Goal: Task Accomplishment & Management: Use online tool/utility

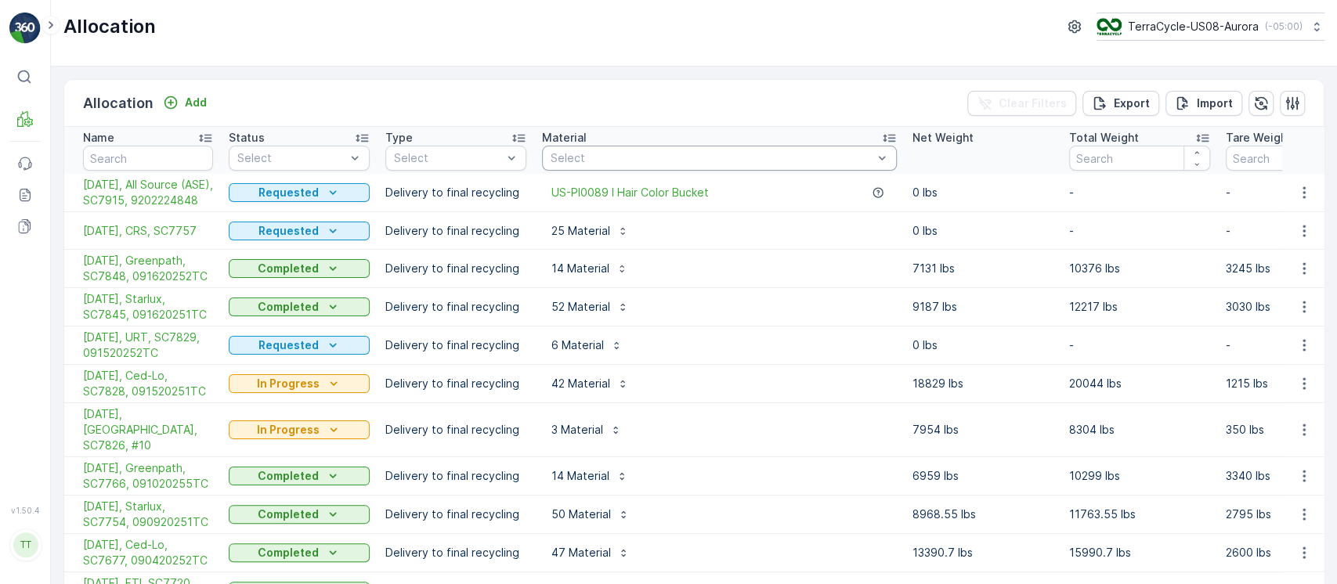
click at [608, 168] on div "Select" at bounding box center [719, 158] width 355 height 25
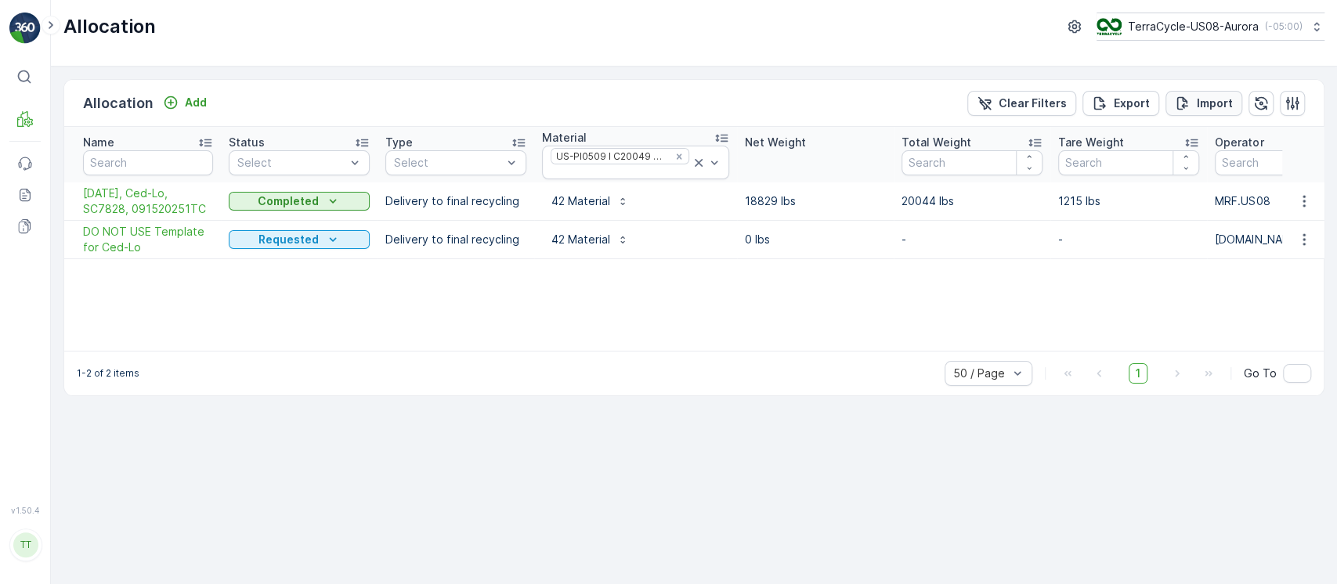
click at [1182, 98] on icon "Import" at bounding box center [1183, 104] width 16 height 16
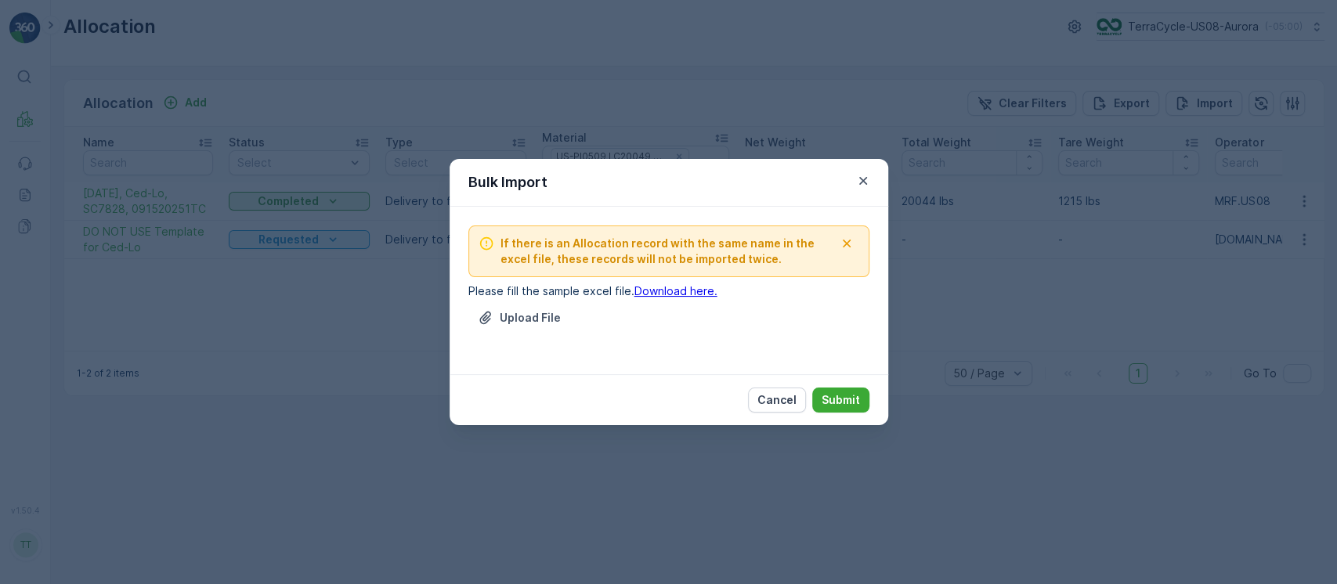
click at [531, 302] on div "If there is an Allocation record with the same name in the excel file, these re…" at bounding box center [668, 291] width 401 height 130
click at [524, 310] on p "Upload File" at bounding box center [530, 318] width 61 height 16
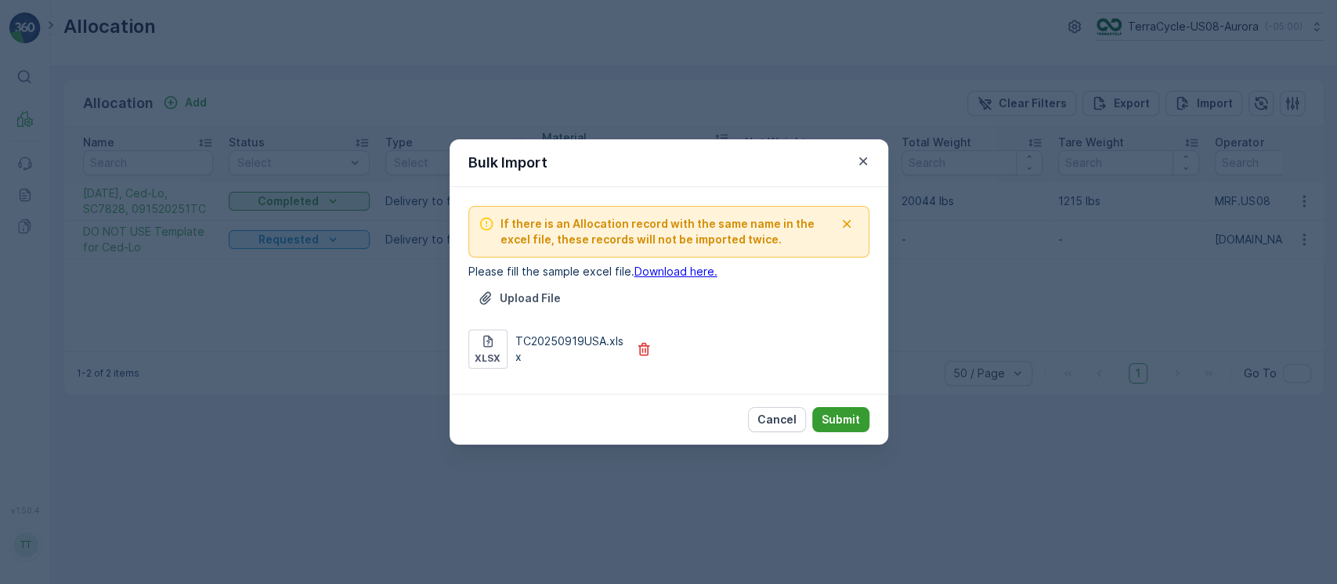
click at [836, 417] on p "Submit" at bounding box center [840, 420] width 38 height 16
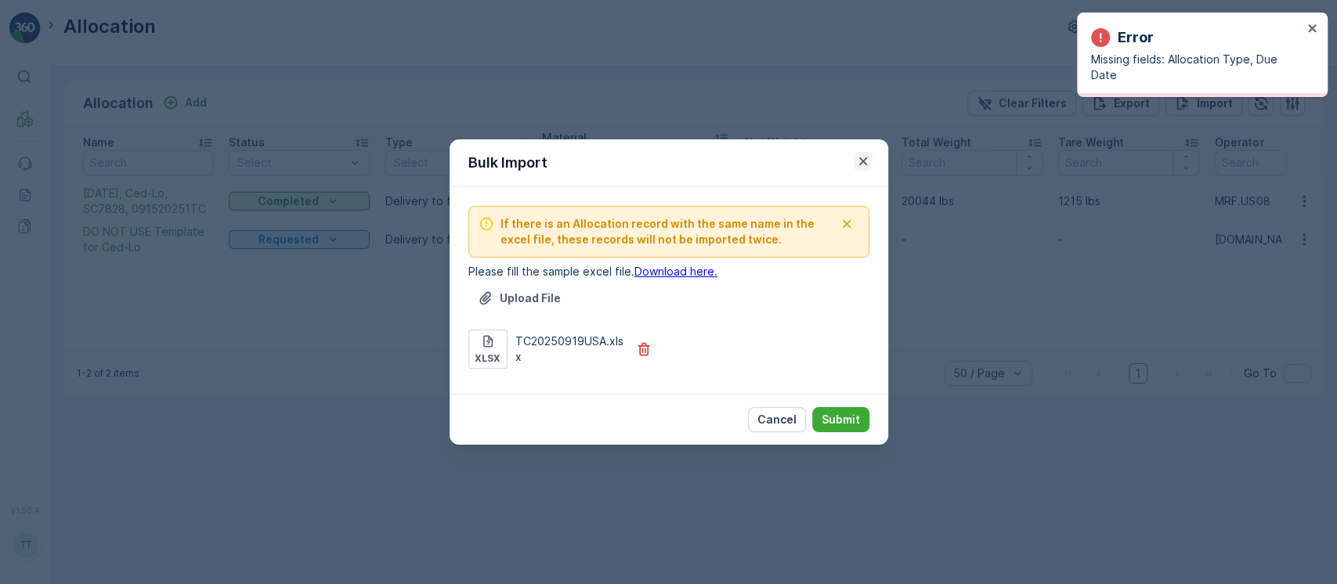
click at [866, 160] on icon "button" at bounding box center [863, 161] width 16 height 16
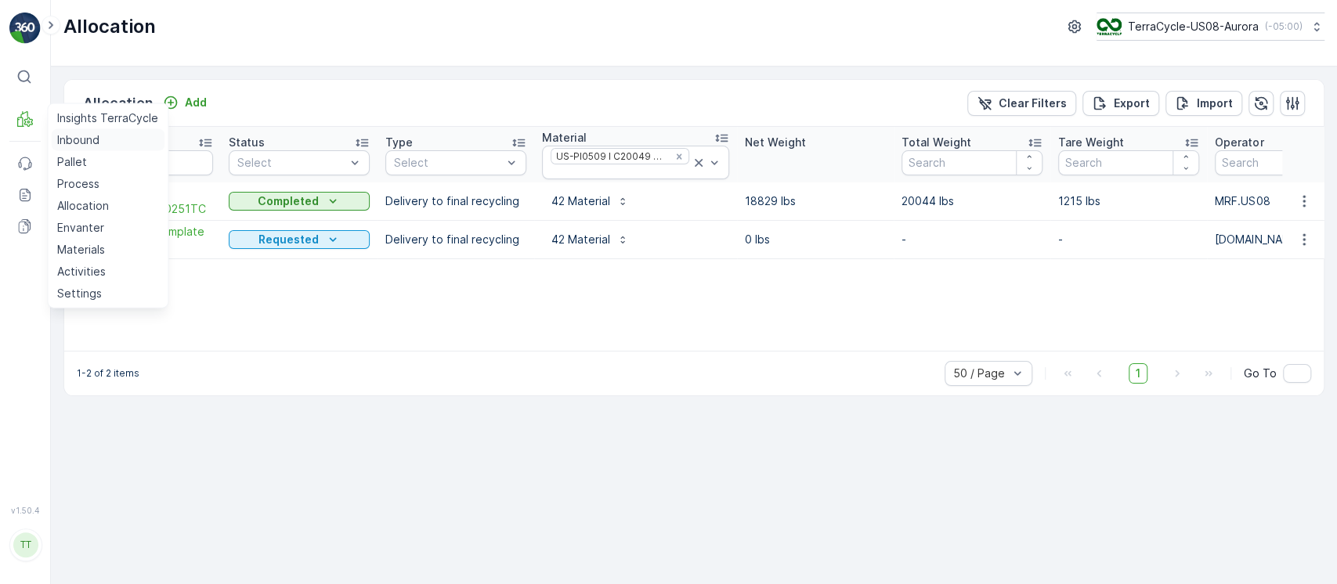
click at [63, 145] on p "Inbound" at bounding box center [78, 140] width 42 height 16
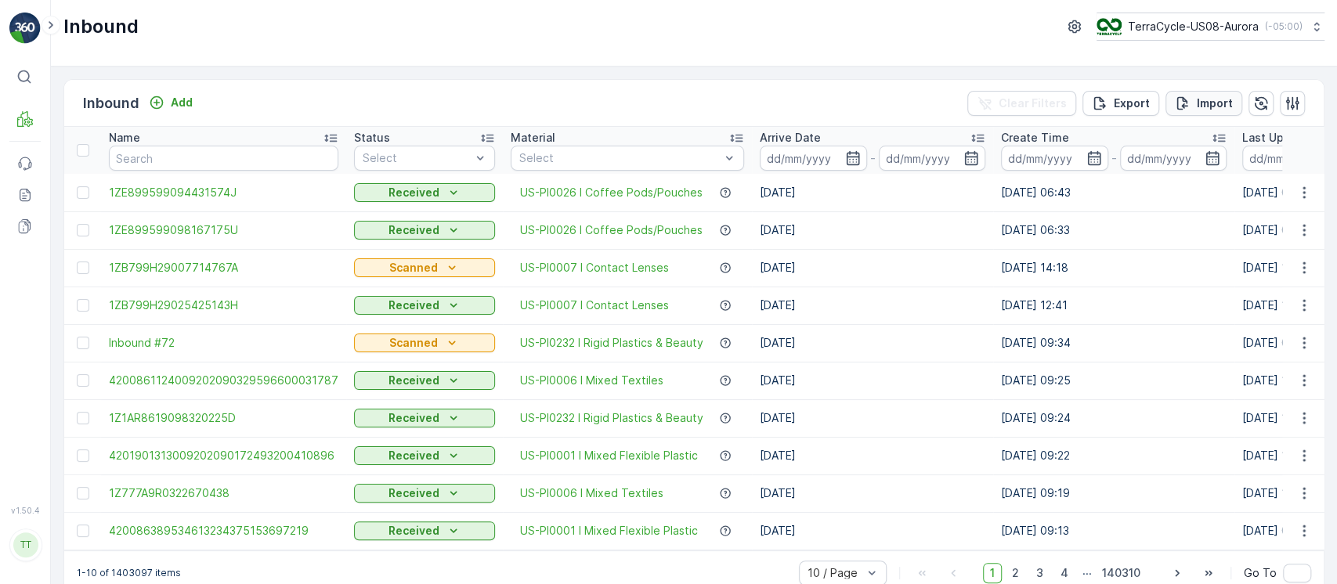
click at [1234, 110] on button "Import" at bounding box center [1203, 103] width 77 height 25
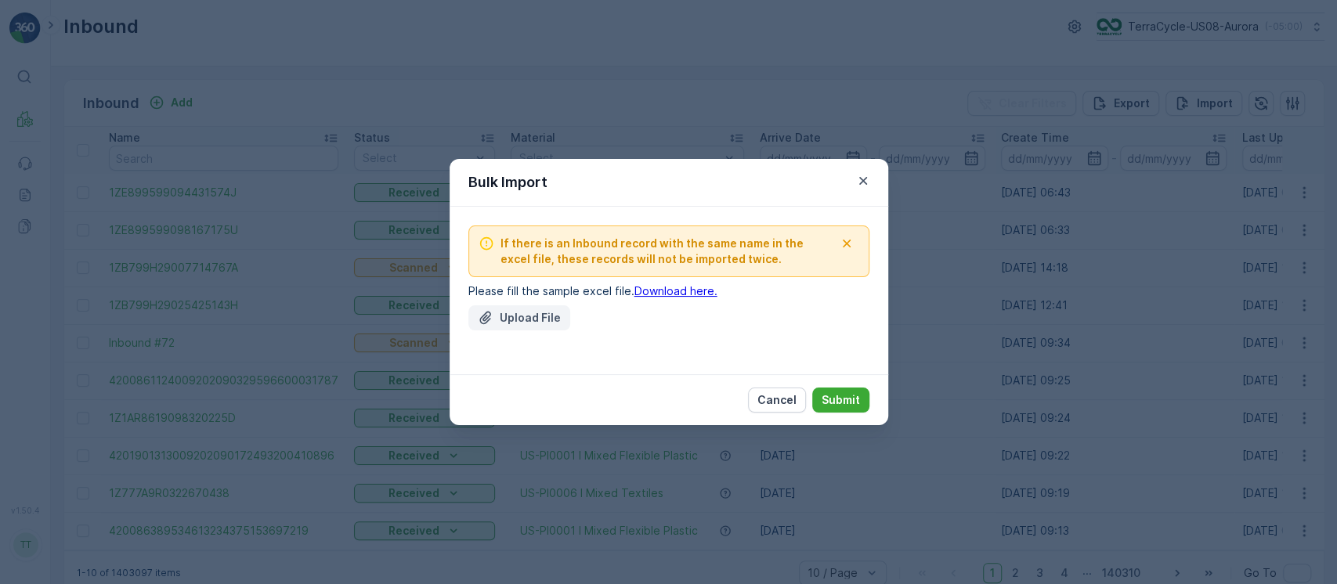
click at [526, 328] on button "Upload File" at bounding box center [519, 317] width 102 height 25
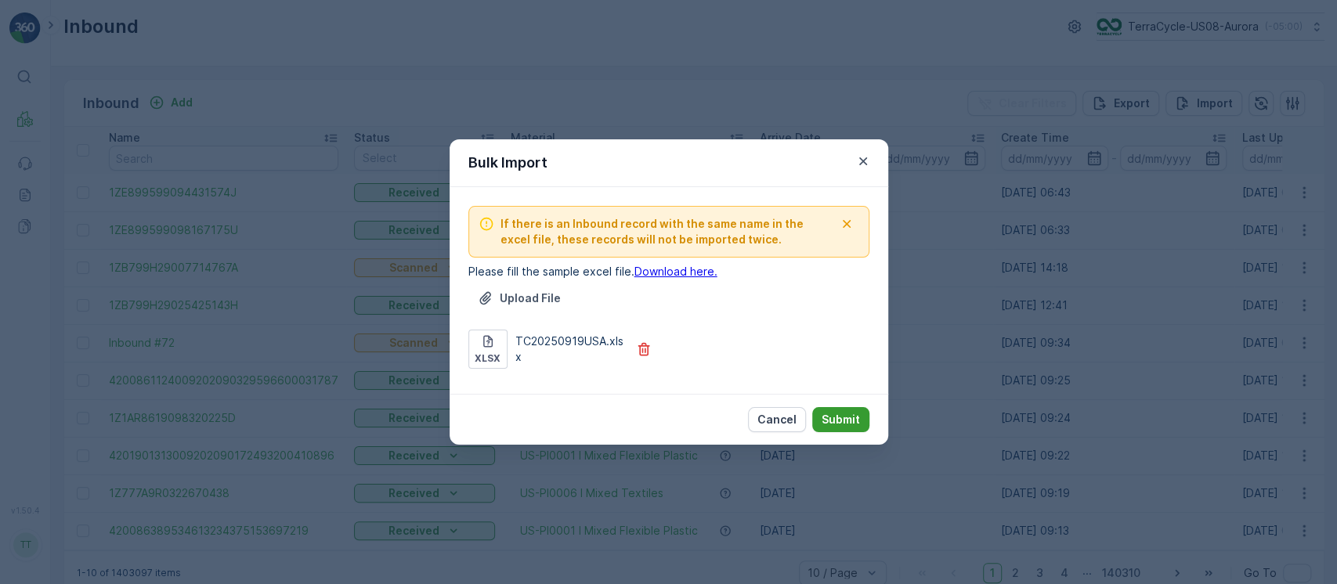
click at [823, 426] on p "Submit" at bounding box center [840, 420] width 38 height 16
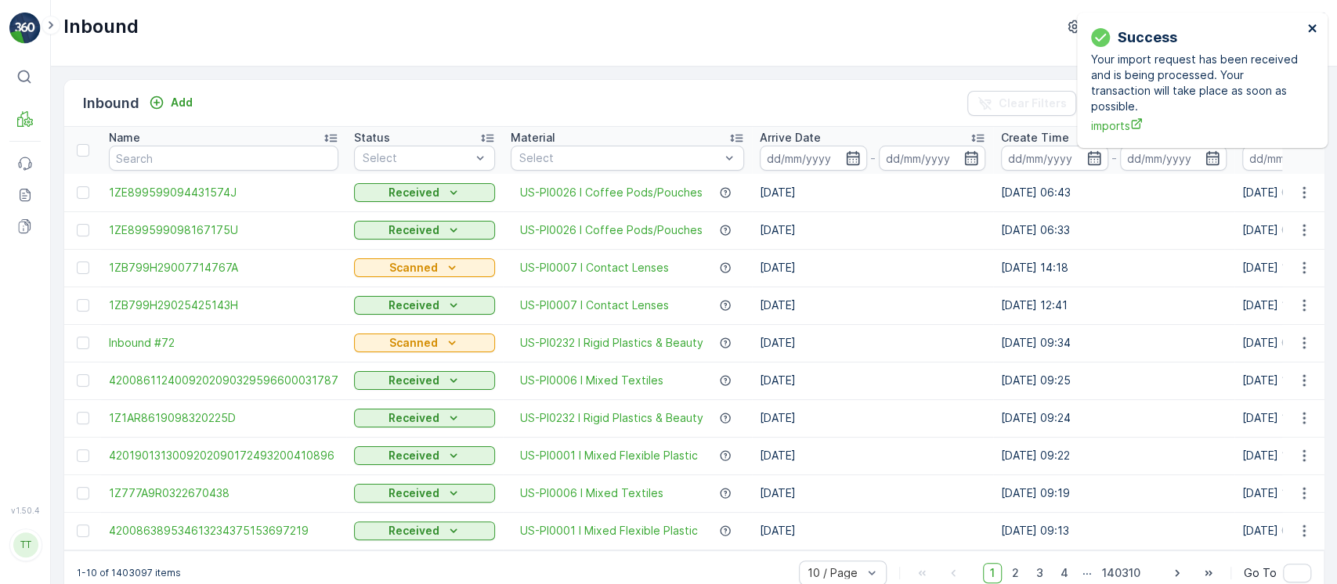
click at [1316, 31] on icon "close" at bounding box center [1312, 28] width 11 height 13
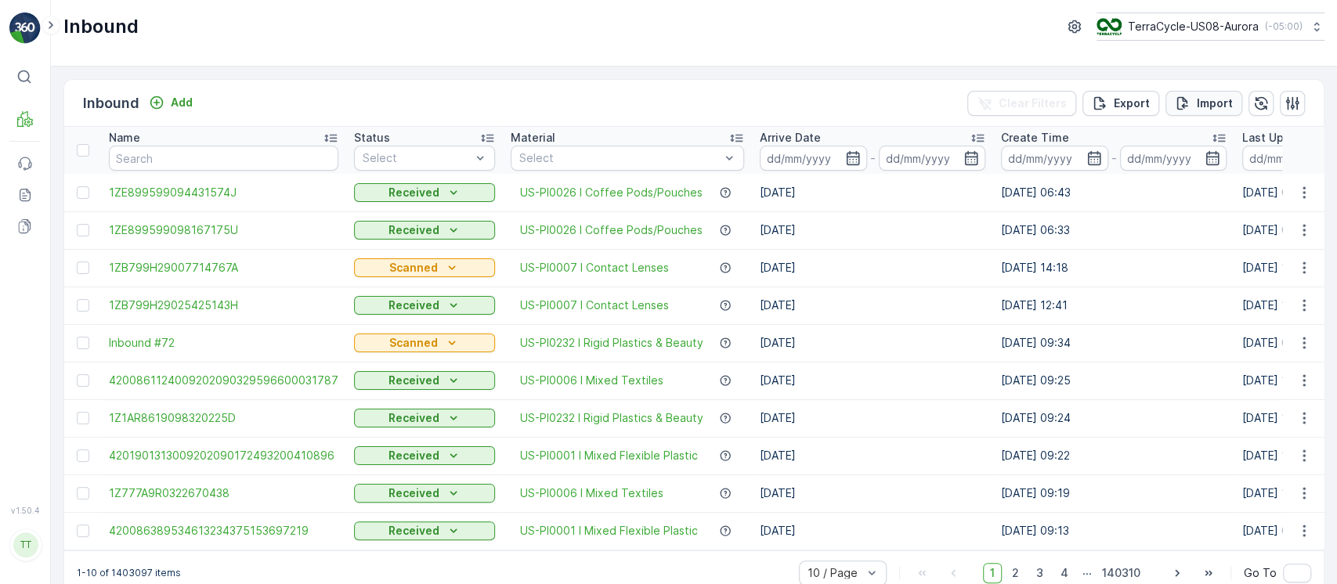
click at [1207, 96] on p "Import" at bounding box center [1215, 104] width 36 height 16
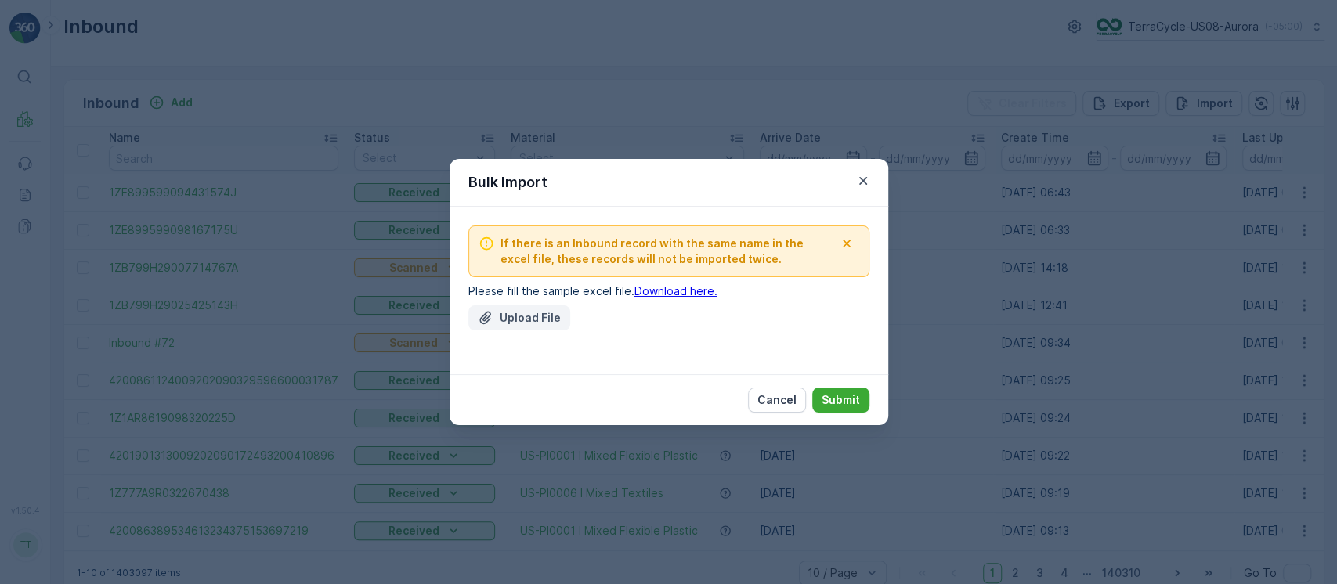
click at [512, 308] on button "Upload File" at bounding box center [519, 317] width 102 height 25
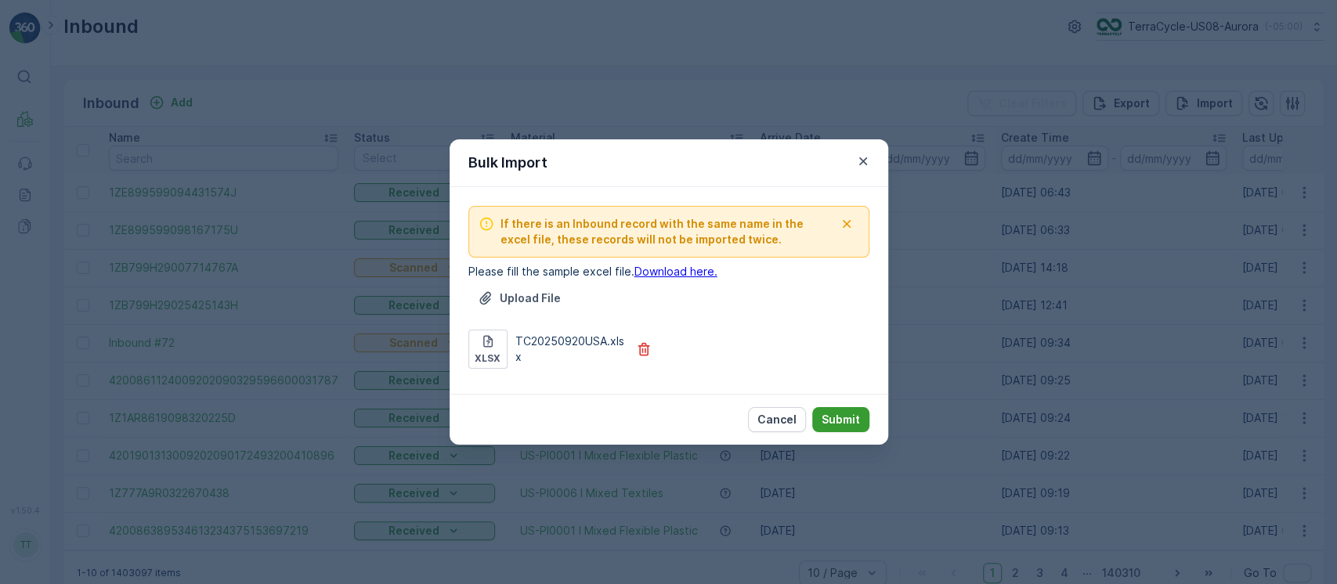
click at [840, 412] on p "Submit" at bounding box center [840, 420] width 38 height 16
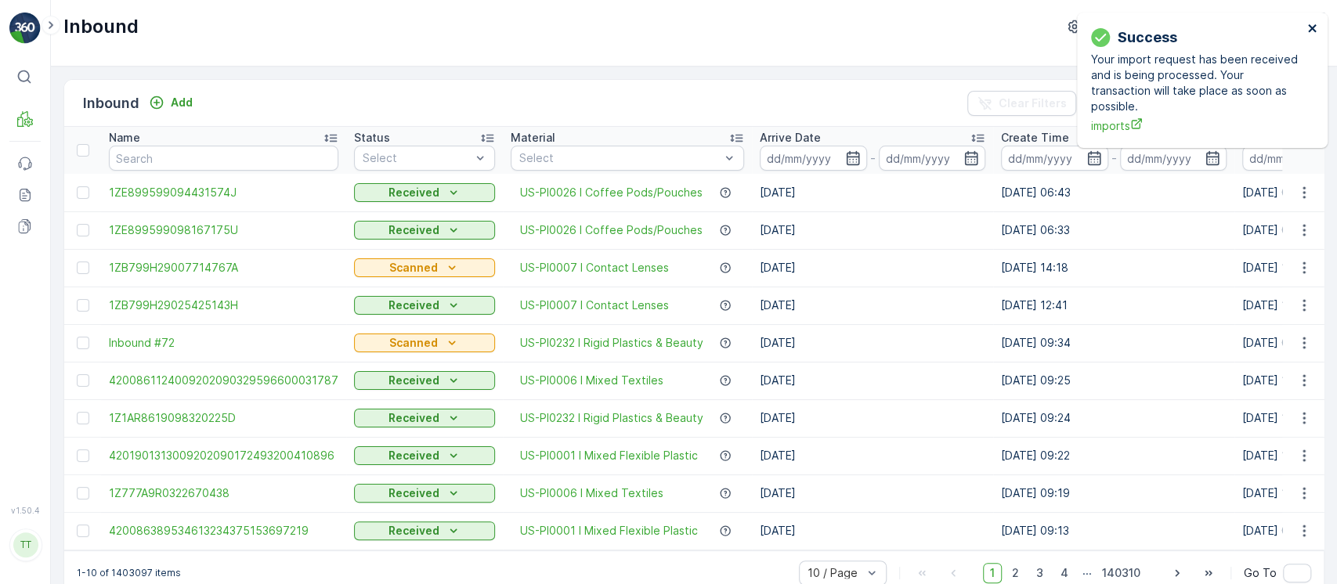
click at [1308, 28] on icon "close" at bounding box center [1312, 28] width 11 height 13
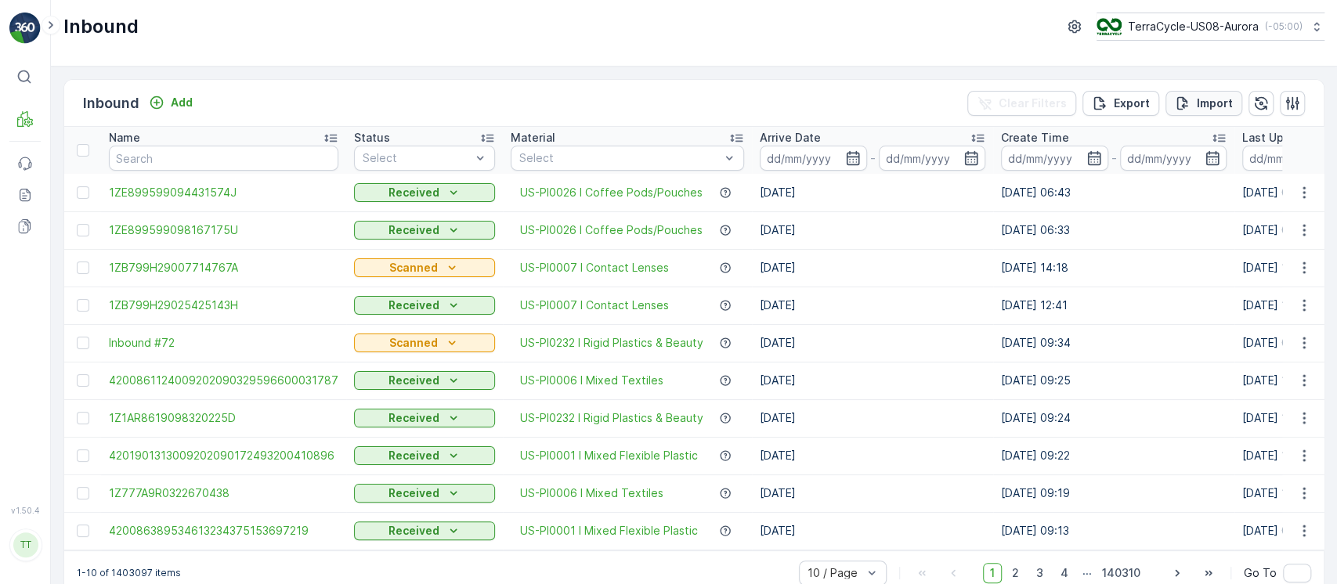
click at [1209, 110] on button "Import" at bounding box center [1203, 103] width 77 height 25
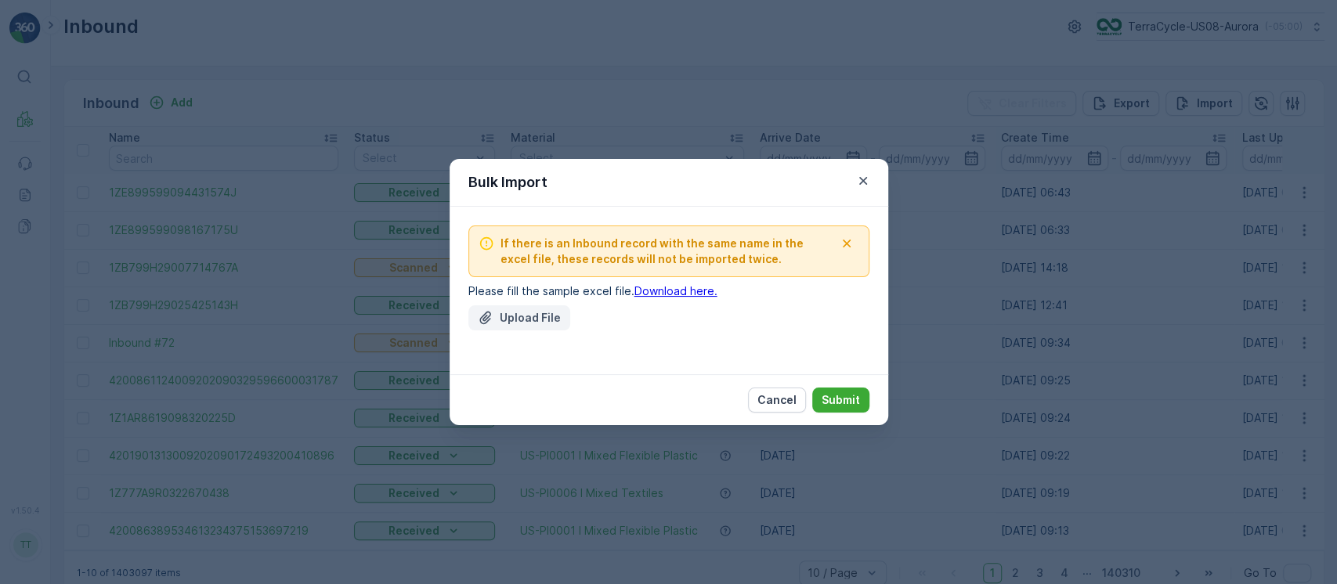
click at [525, 319] on p "Upload File" at bounding box center [530, 318] width 61 height 16
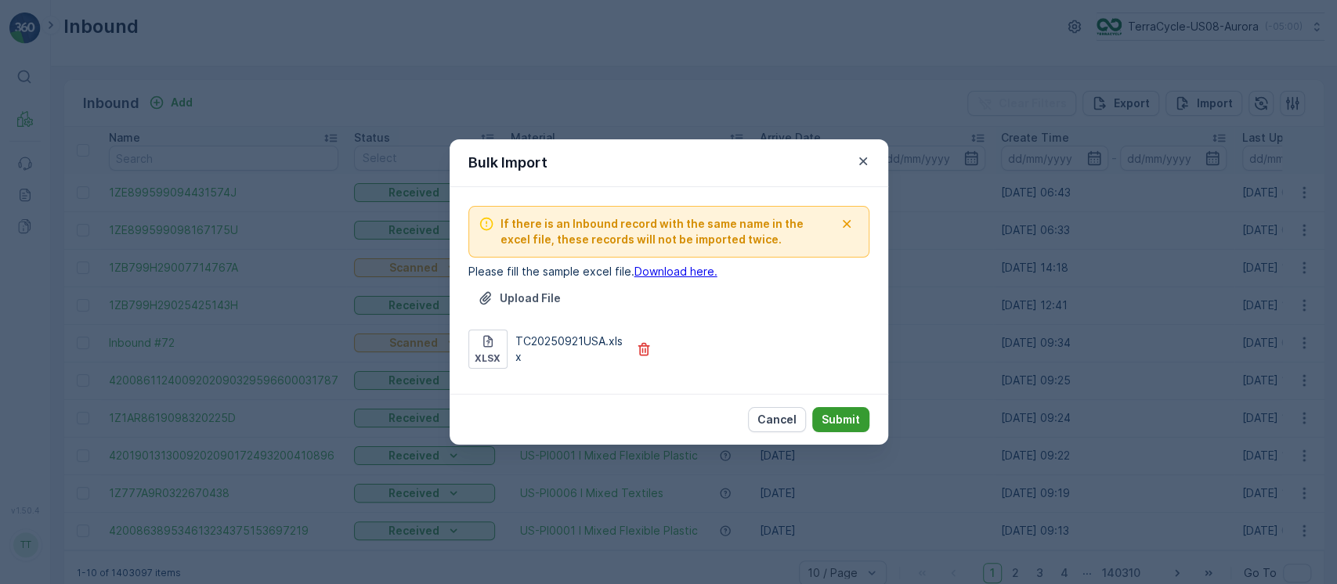
click at [849, 422] on p "Submit" at bounding box center [840, 420] width 38 height 16
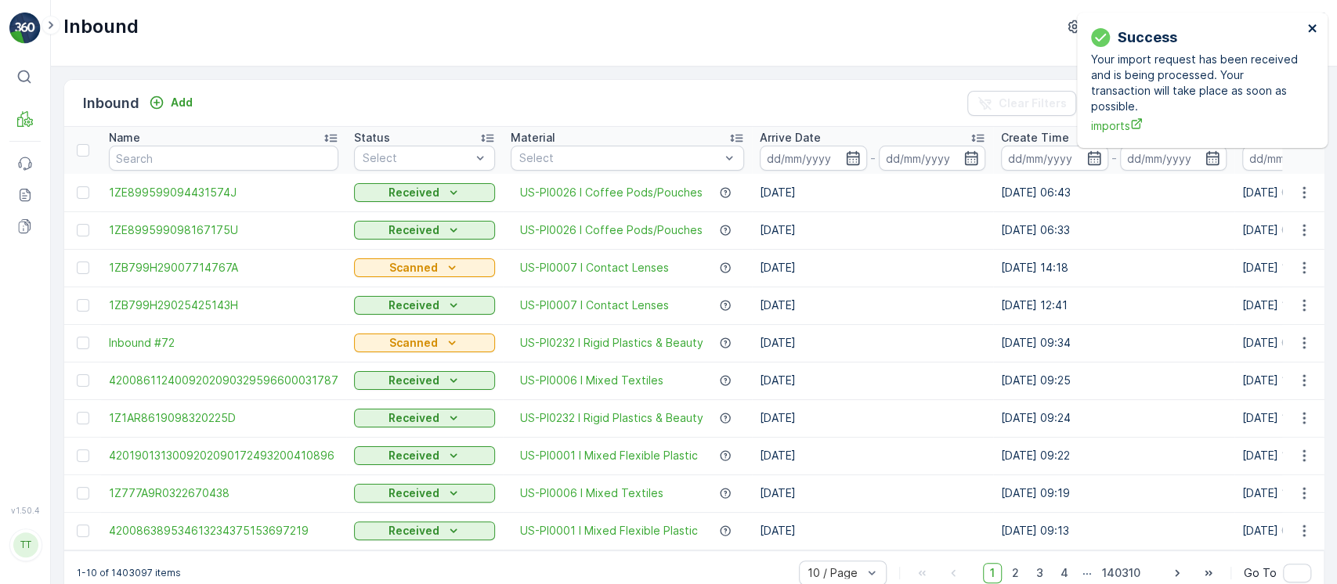
click at [1311, 27] on icon "close" at bounding box center [1312, 28] width 11 height 13
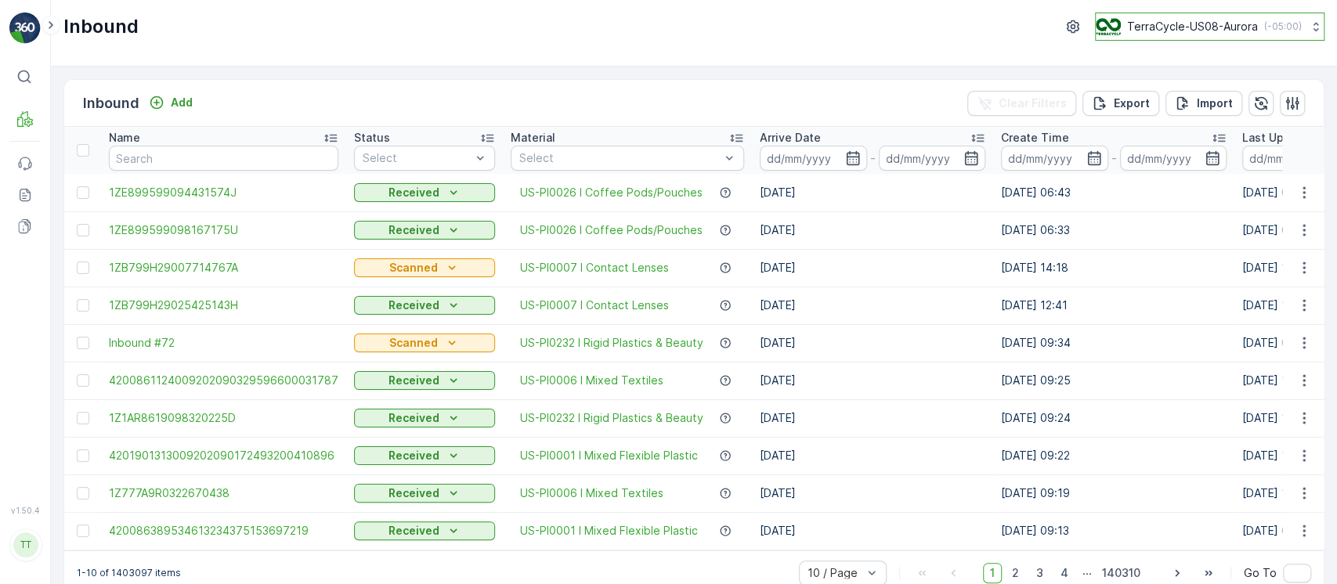
click at [1231, 25] on p "TerraCycle-US08-Aurora" at bounding box center [1192, 27] width 131 height 16
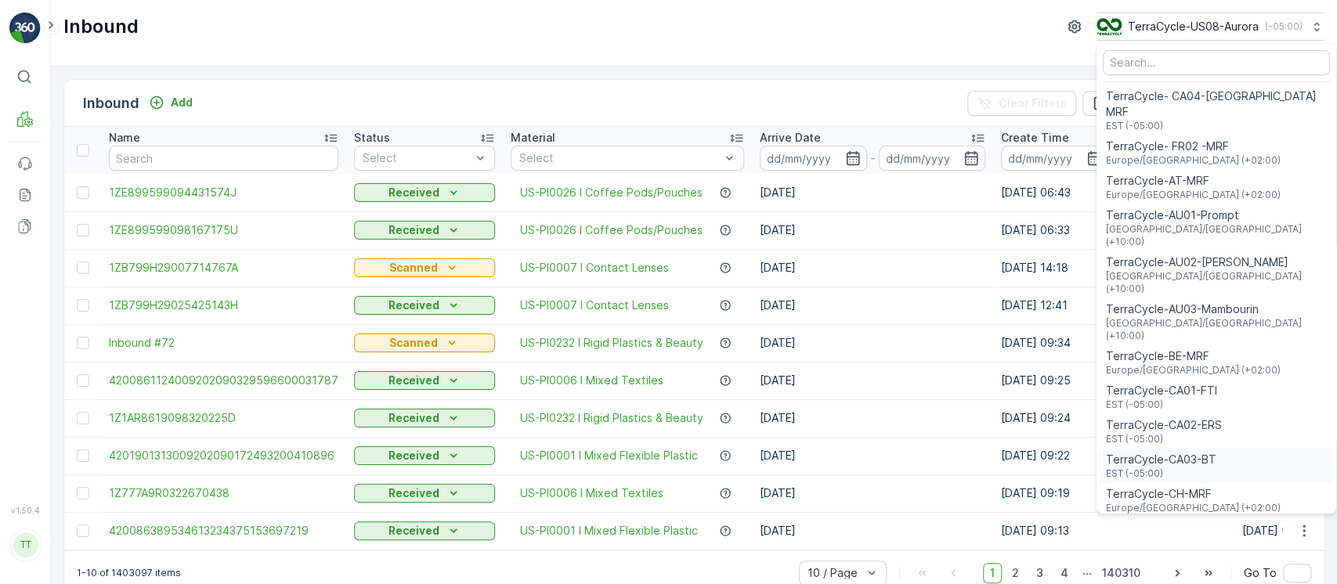
click at [1171, 452] on span "TerraCycle-CA03-BT" at bounding box center [1161, 460] width 110 height 16
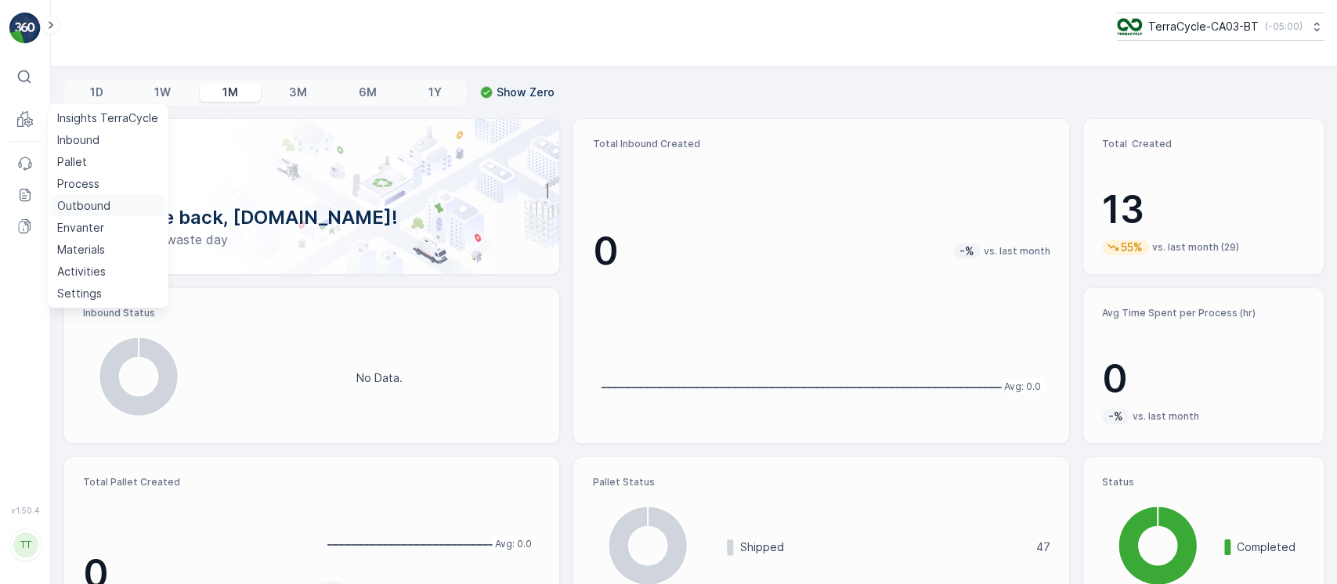
click at [81, 203] on p "Outbound" at bounding box center [83, 206] width 53 height 16
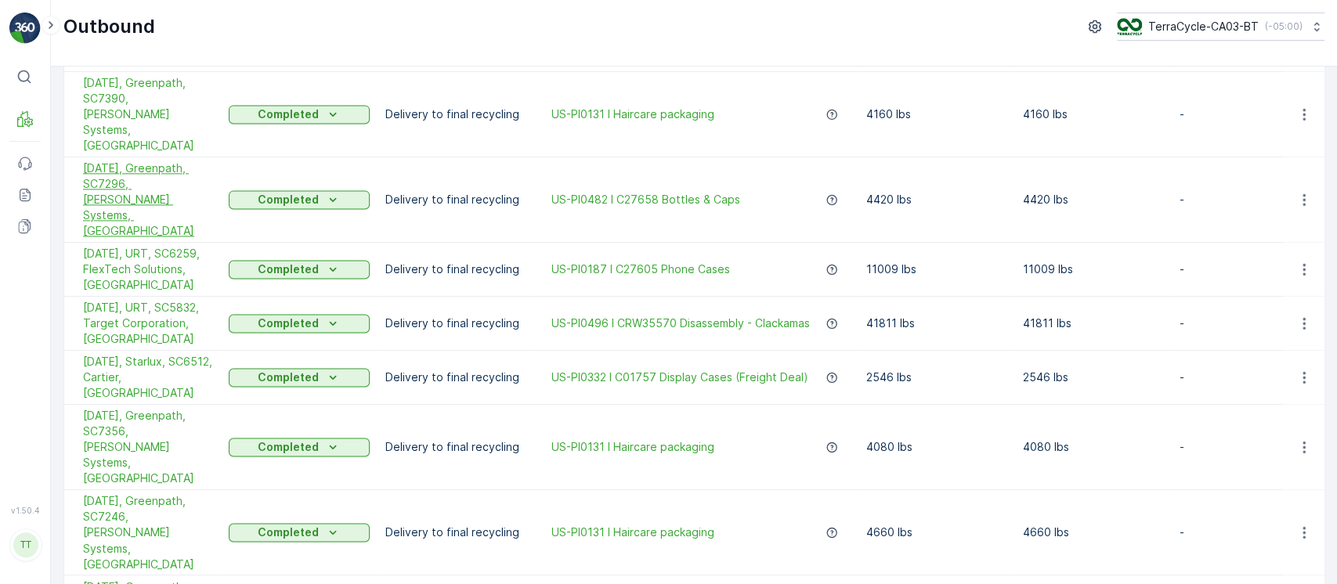
scroll to position [1811, 0]
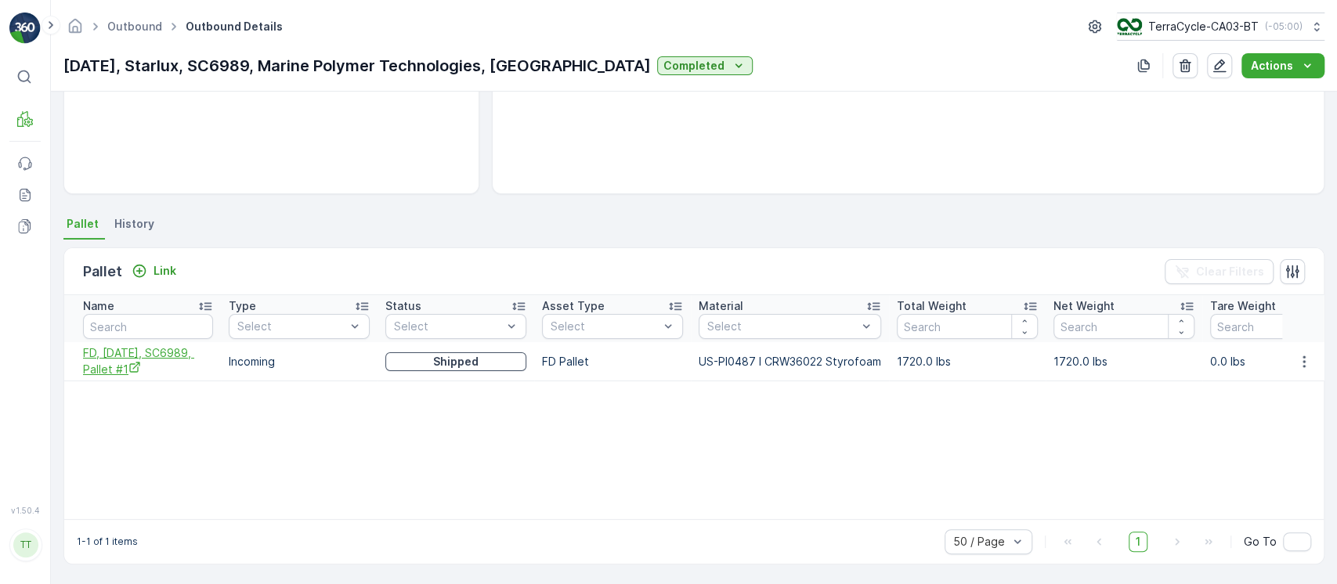
scroll to position [0, 1]
click at [128, 364] on span "FD, [DATE], SC6989, Pallet #1" at bounding box center [147, 361] width 130 height 32
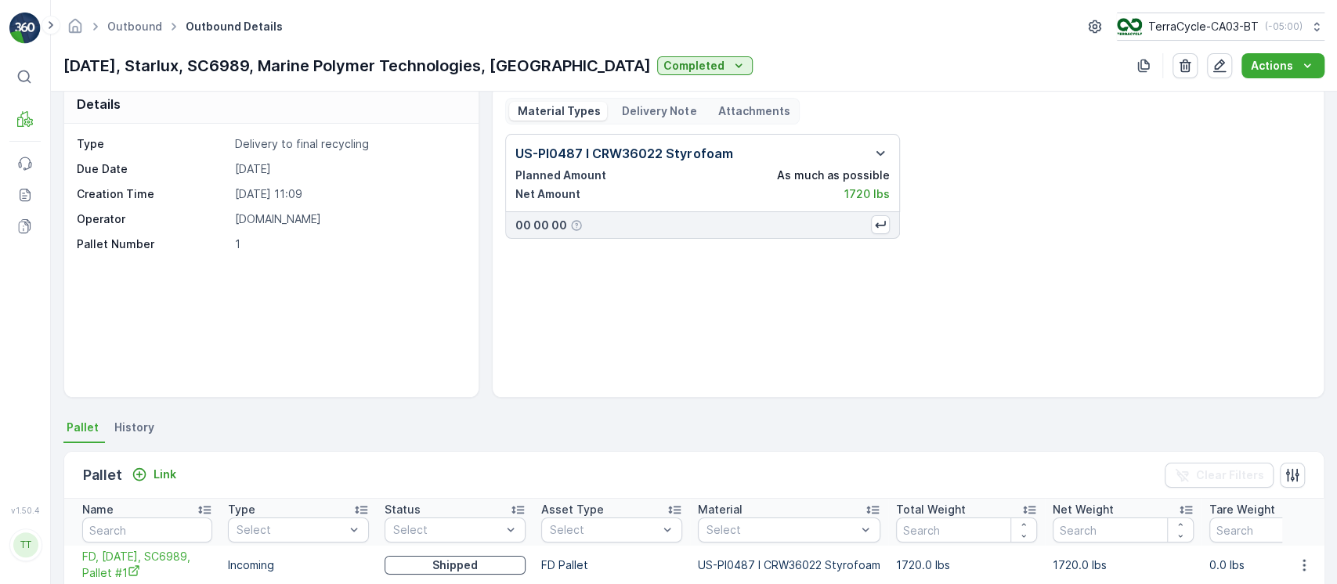
scroll to position [0, 0]
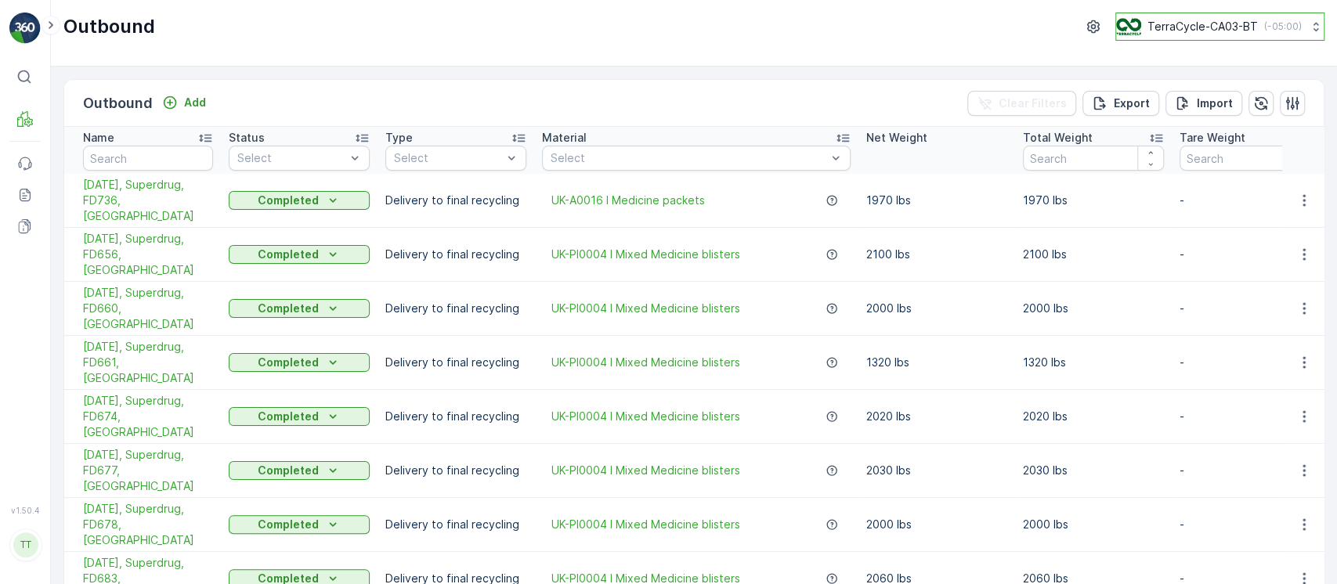
click at [1148, 30] on p "TerraCycle-CA03-BT" at bounding box center [1202, 27] width 110 height 16
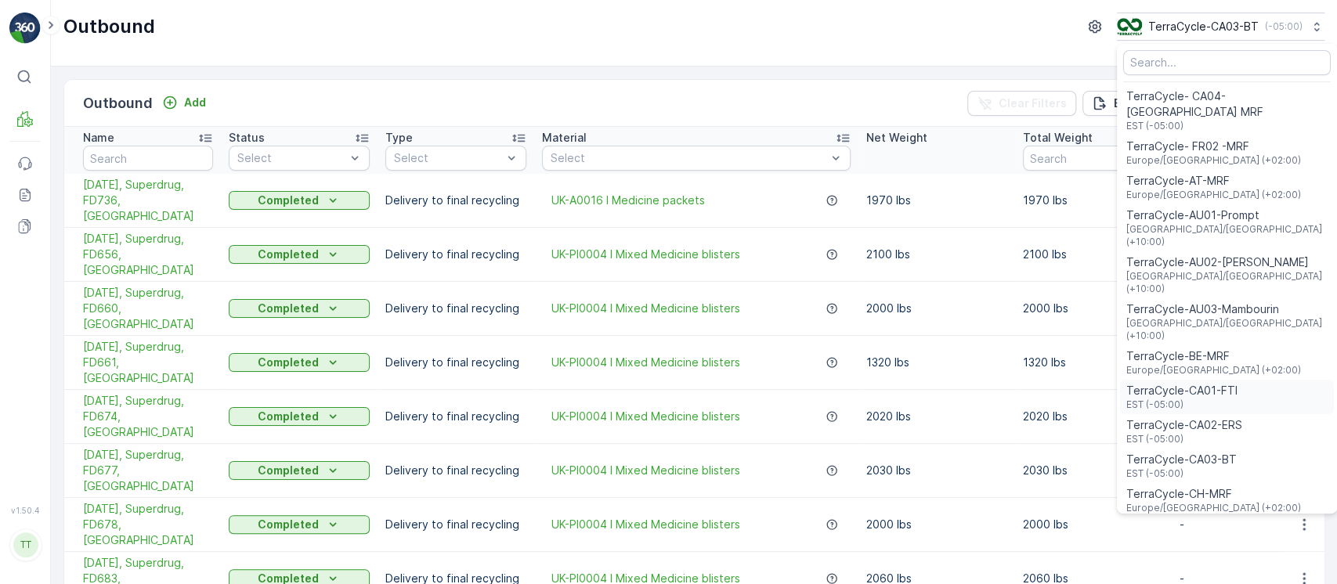
click at [1157, 383] on span "TerraCycle-CA01-FTI" at bounding box center [1181, 391] width 111 height 16
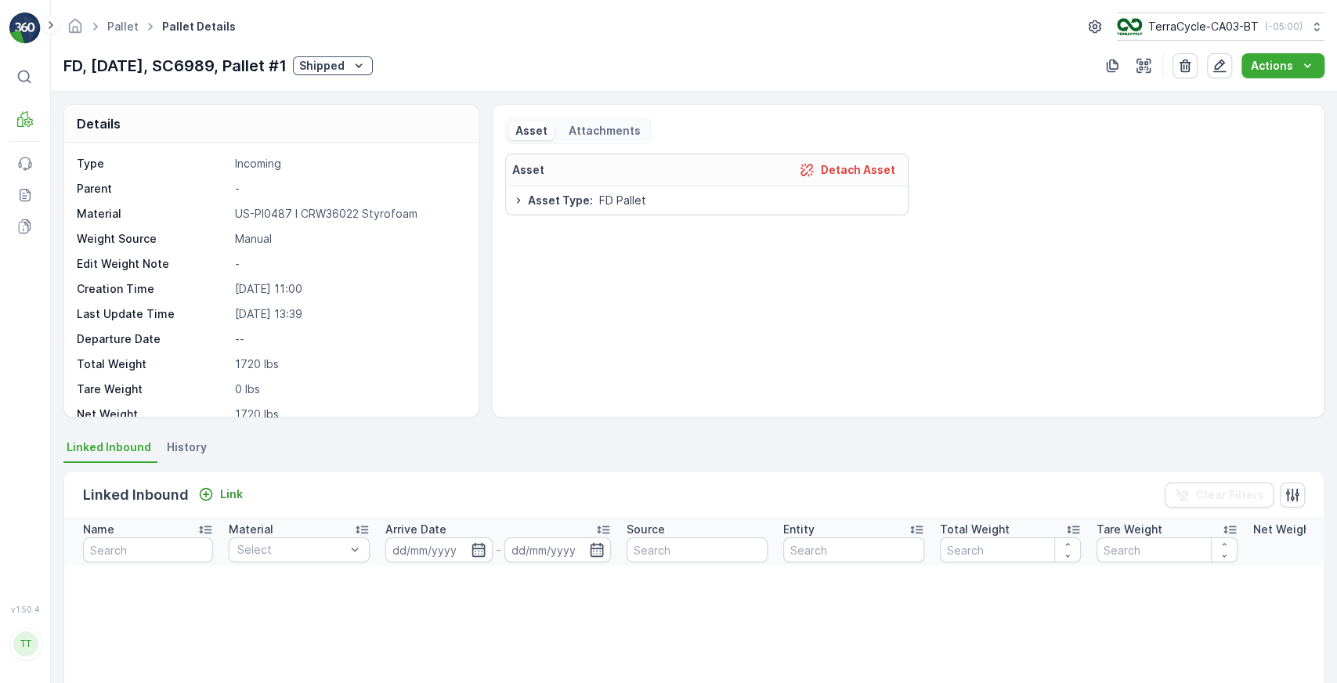
scroll to position [93, 0]
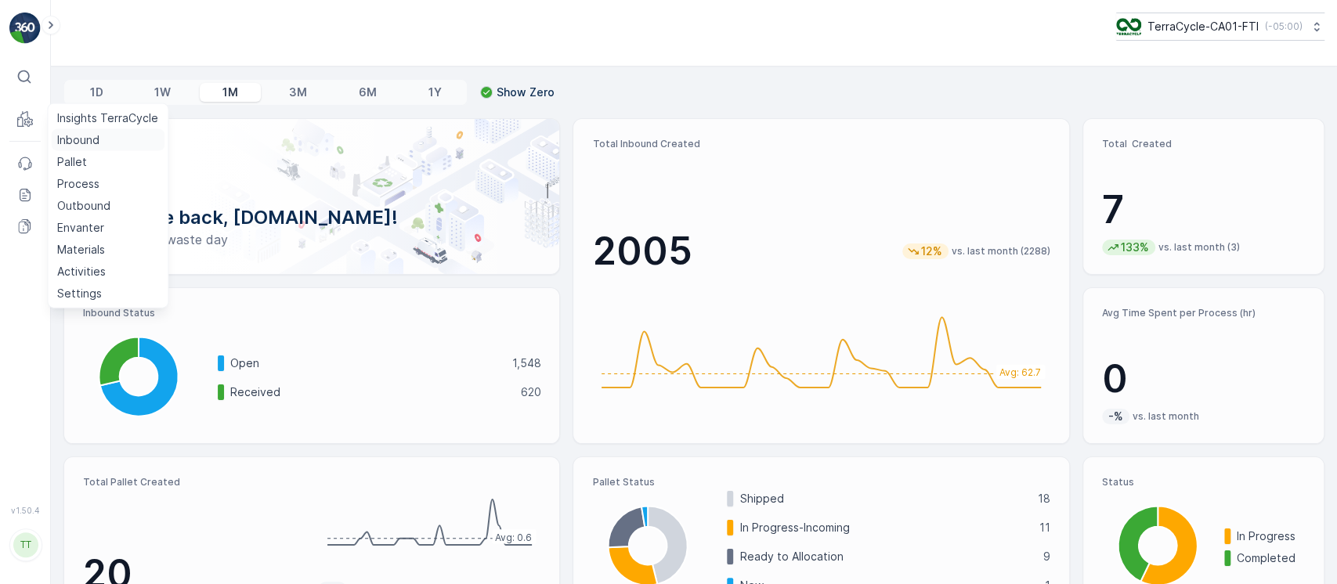
click at [81, 139] on p "Inbound" at bounding box center [78, 140] width 42 height 16
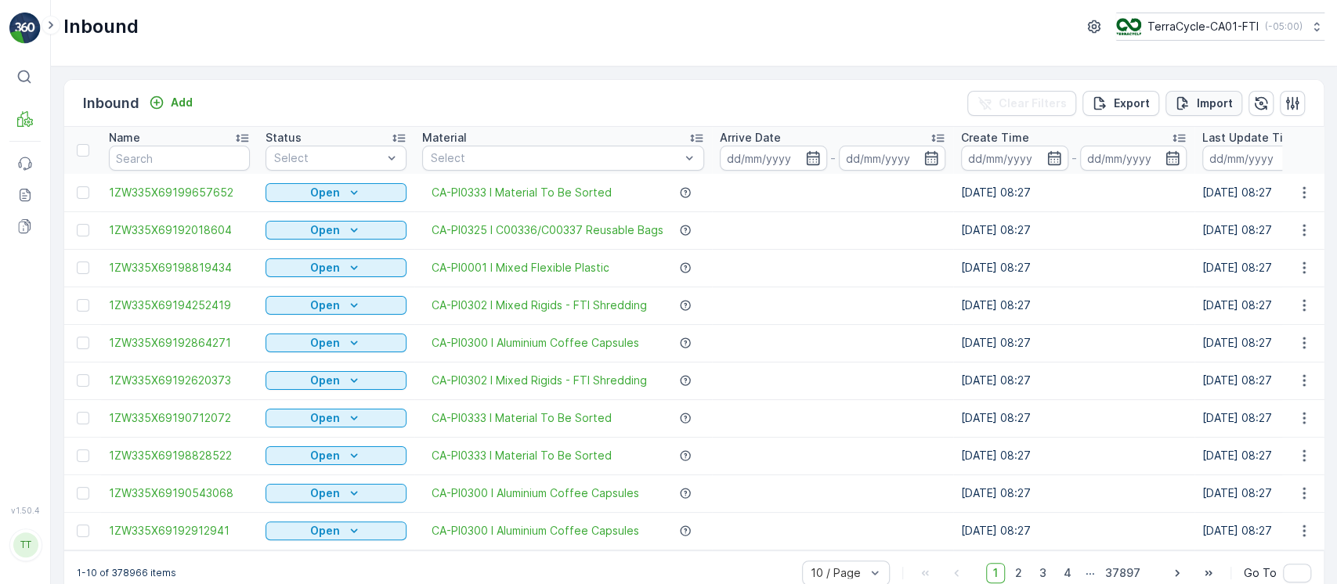
click at [1226, 108] on p "Import" at bounding box center [1215, 104] width 36 height 16
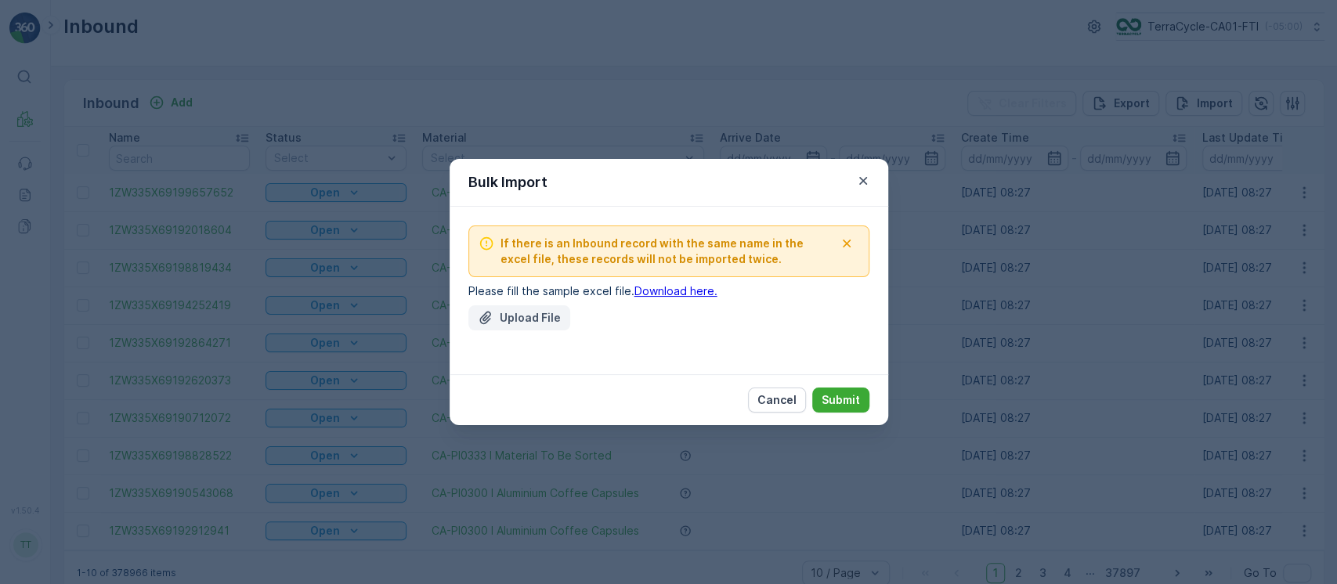
click at [555, 323] on p "Upload File" at bounding box center [530, 318] width 61 height 16
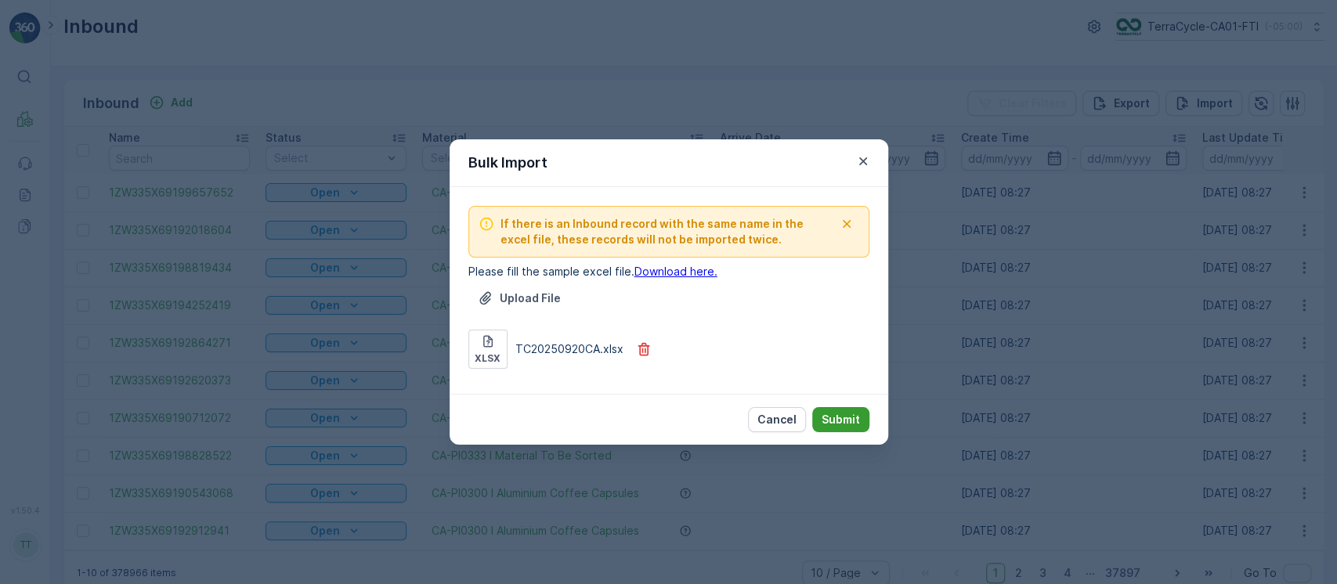
click at [852, 412] on p "Submit" at bounding box center [840, 420] width 38 height 16
